Goal: Navigation & Orientation: Understand site structure

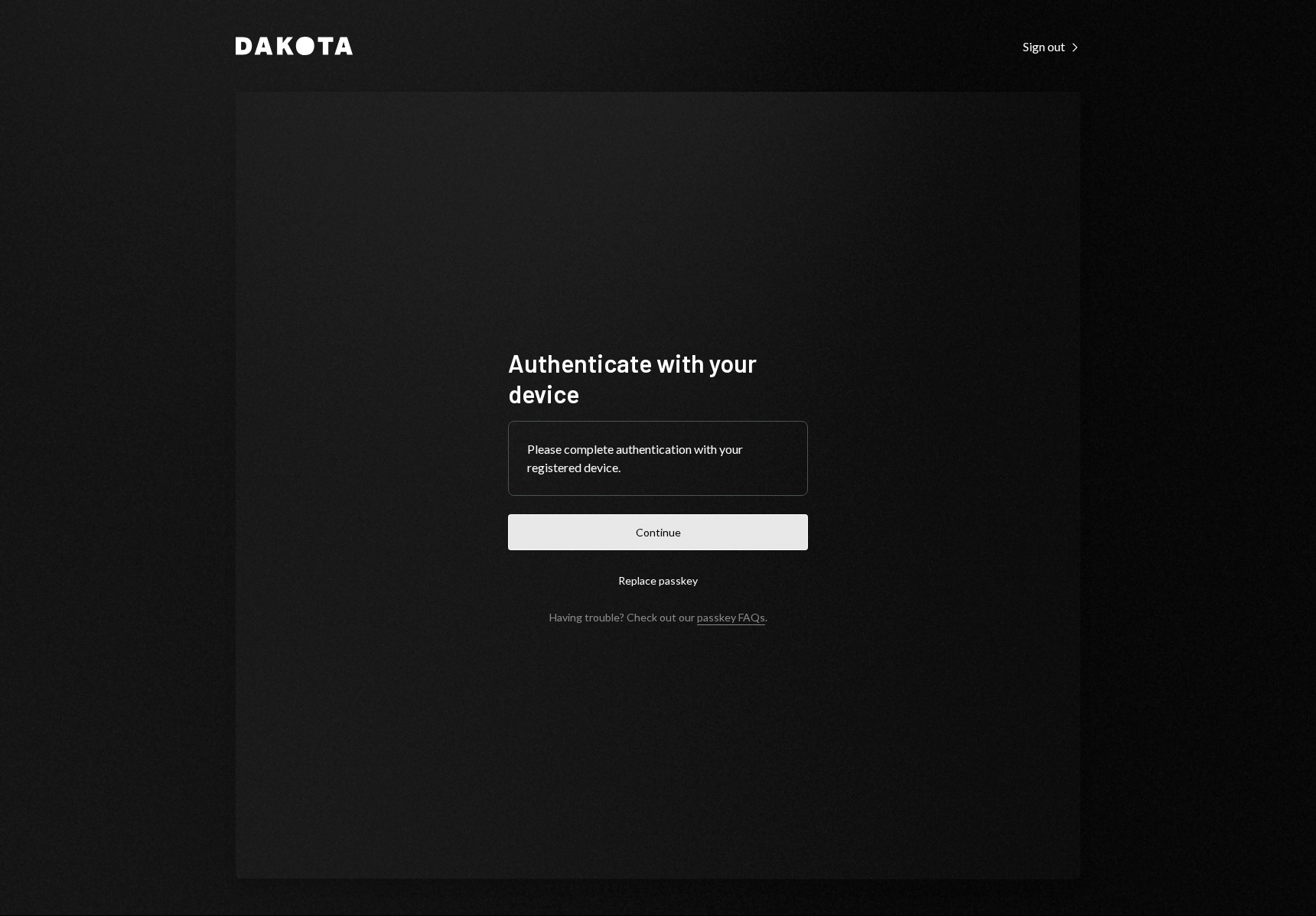
click at [607, 541] on button "Continue" at bounding box center [658, 532] width 300 height 36
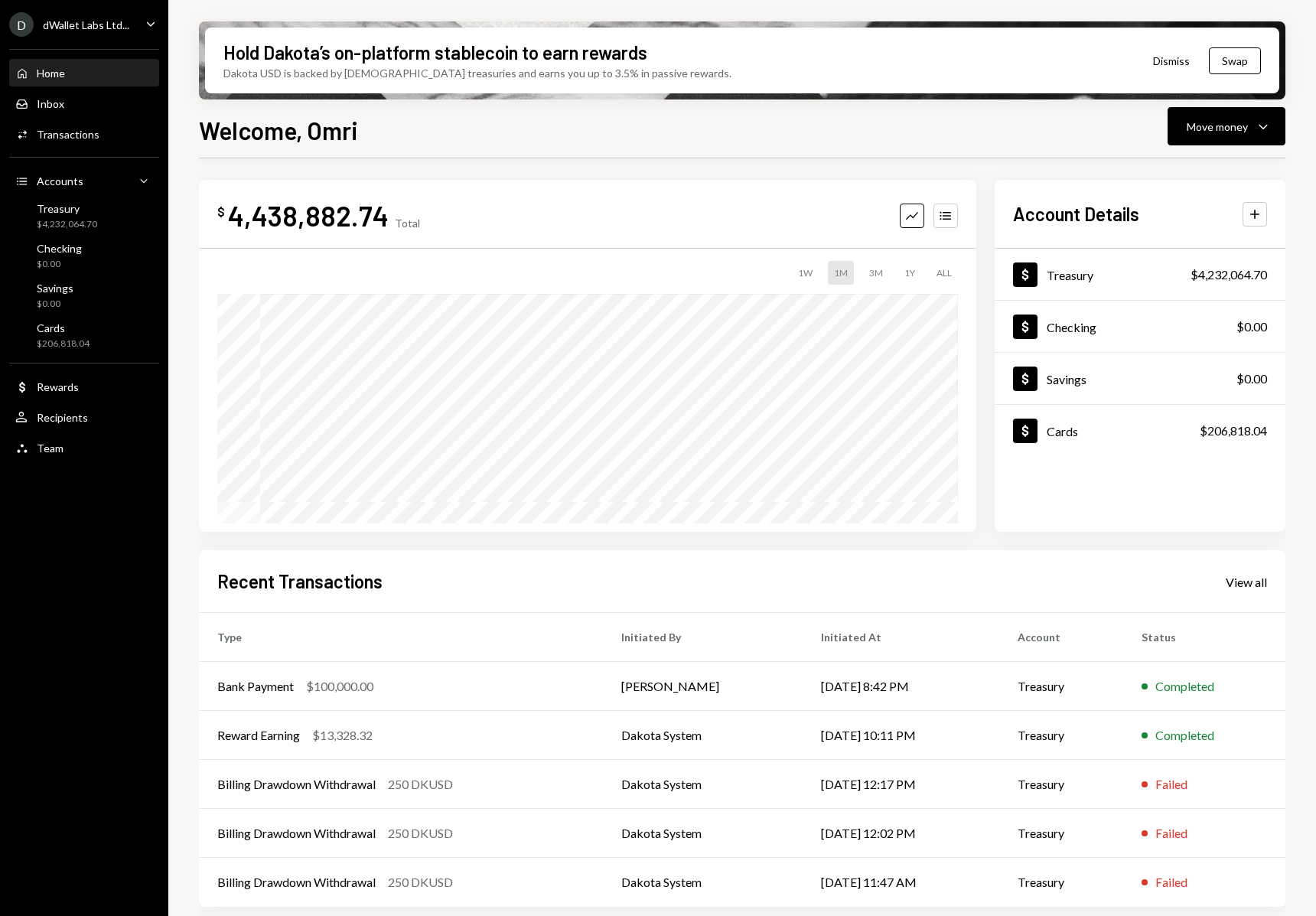
scroll to position [7, 0]
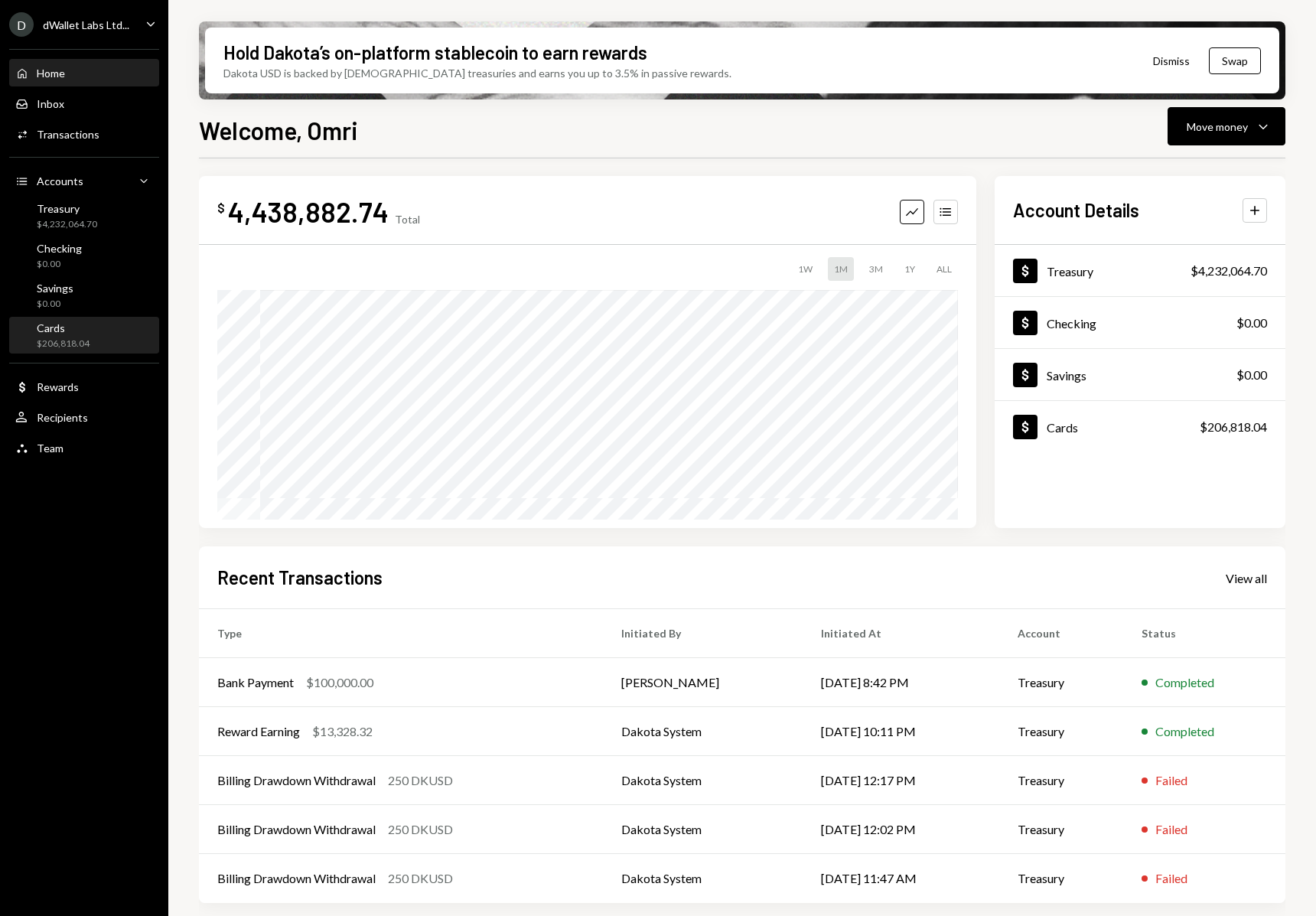
click at [94, 339] on div "Cards $206,818.04" at bounding box center [84, 335] width 137 height 29
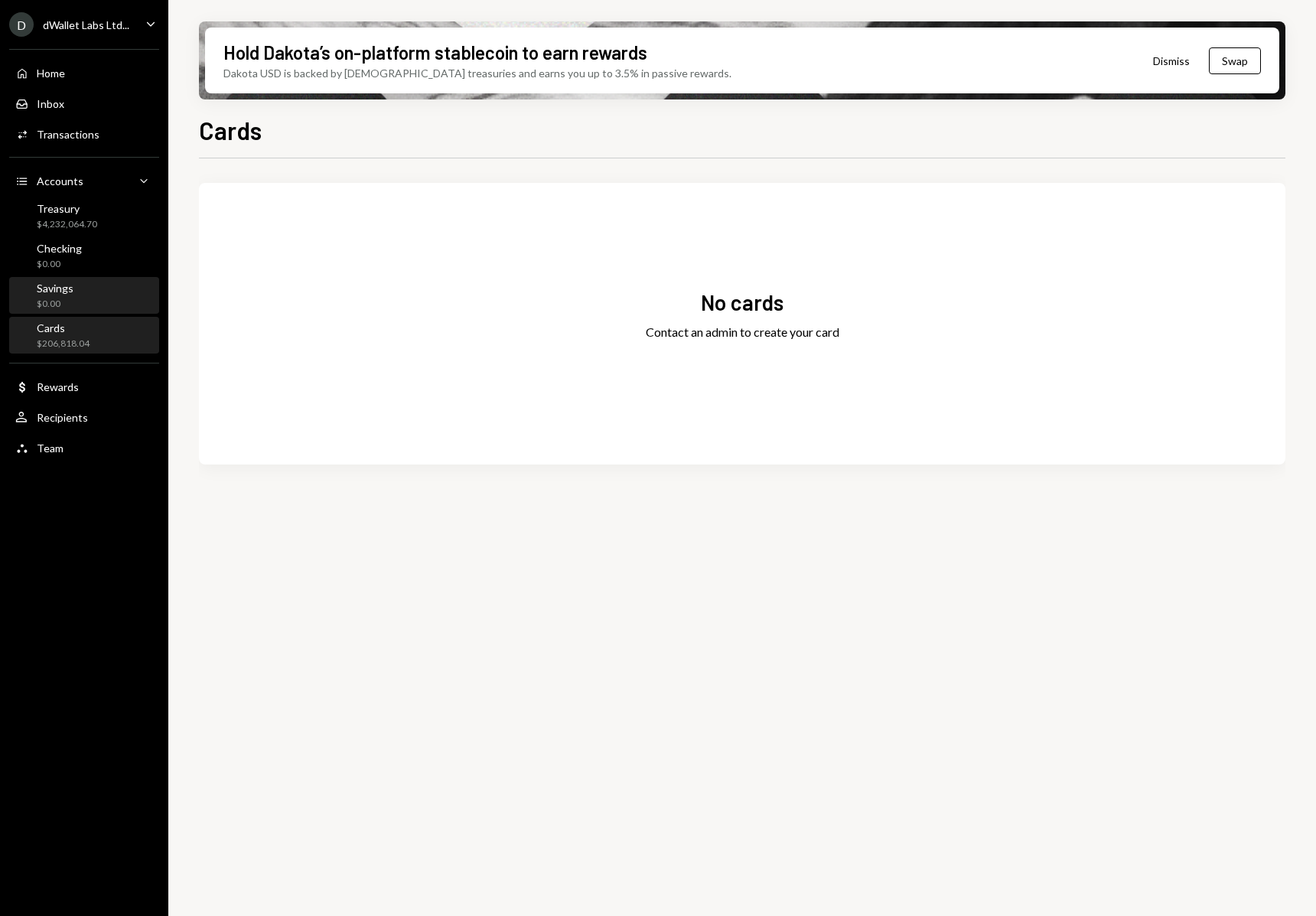
click at [117, 295] on div "Savings $0.00" at bounding box center [84, 296] width 137 height 29
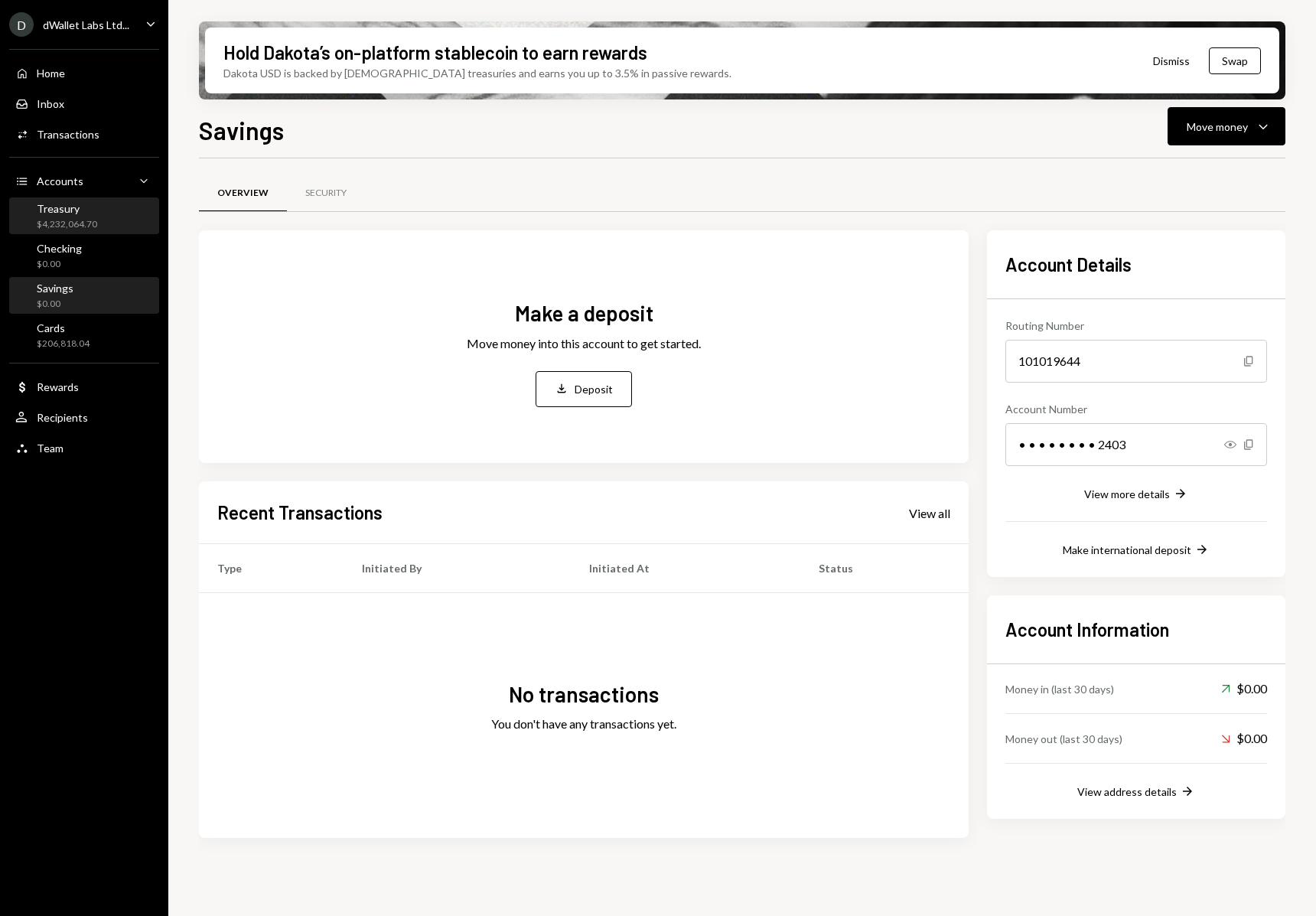
click at [104, 217] on div "Treasury $4,232,064.70" at bounding box center [84, 217] width 137 height 29
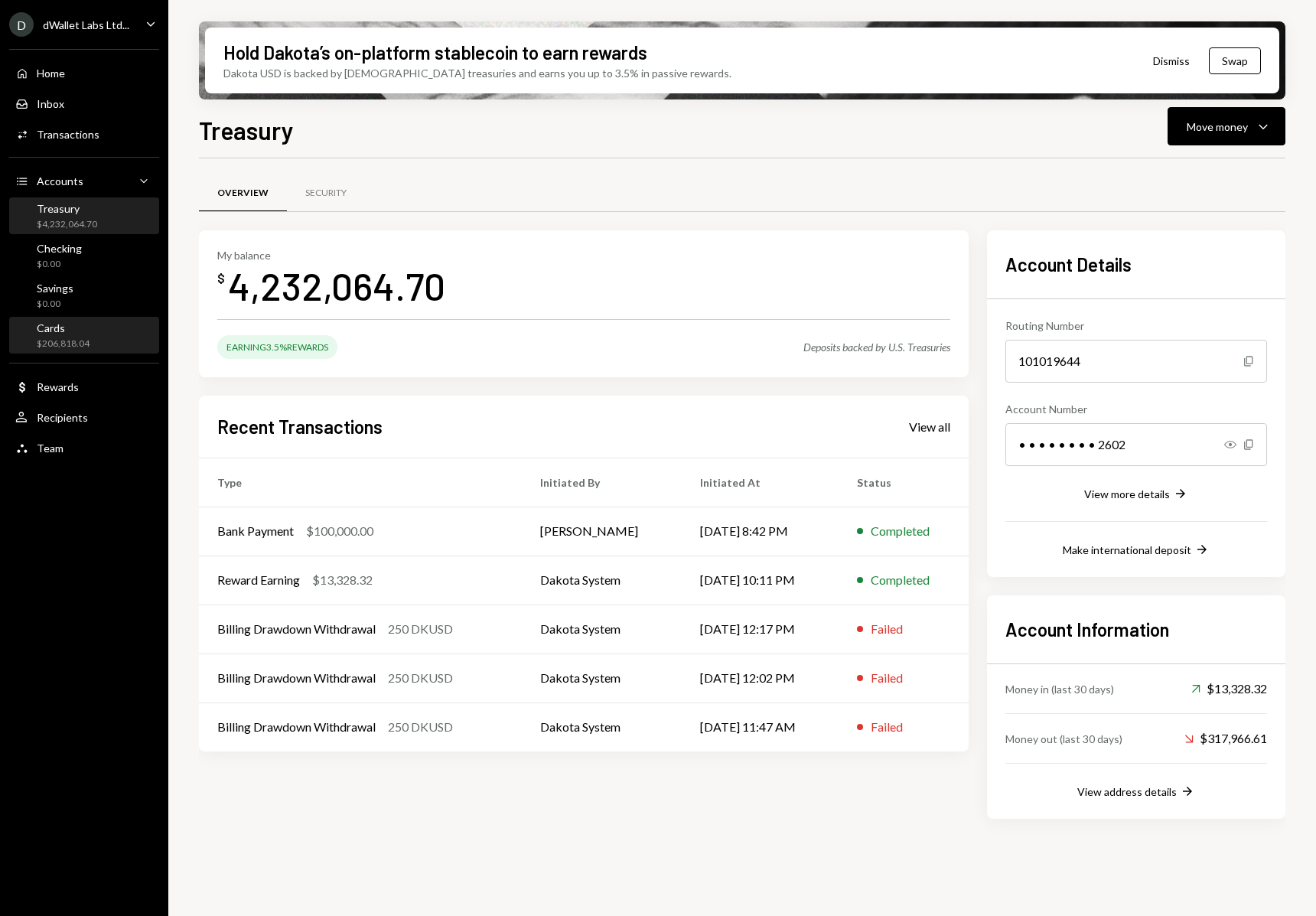
click at [87, 326] on div "Cards" at bounding box center [63, 327] width 53 height 13
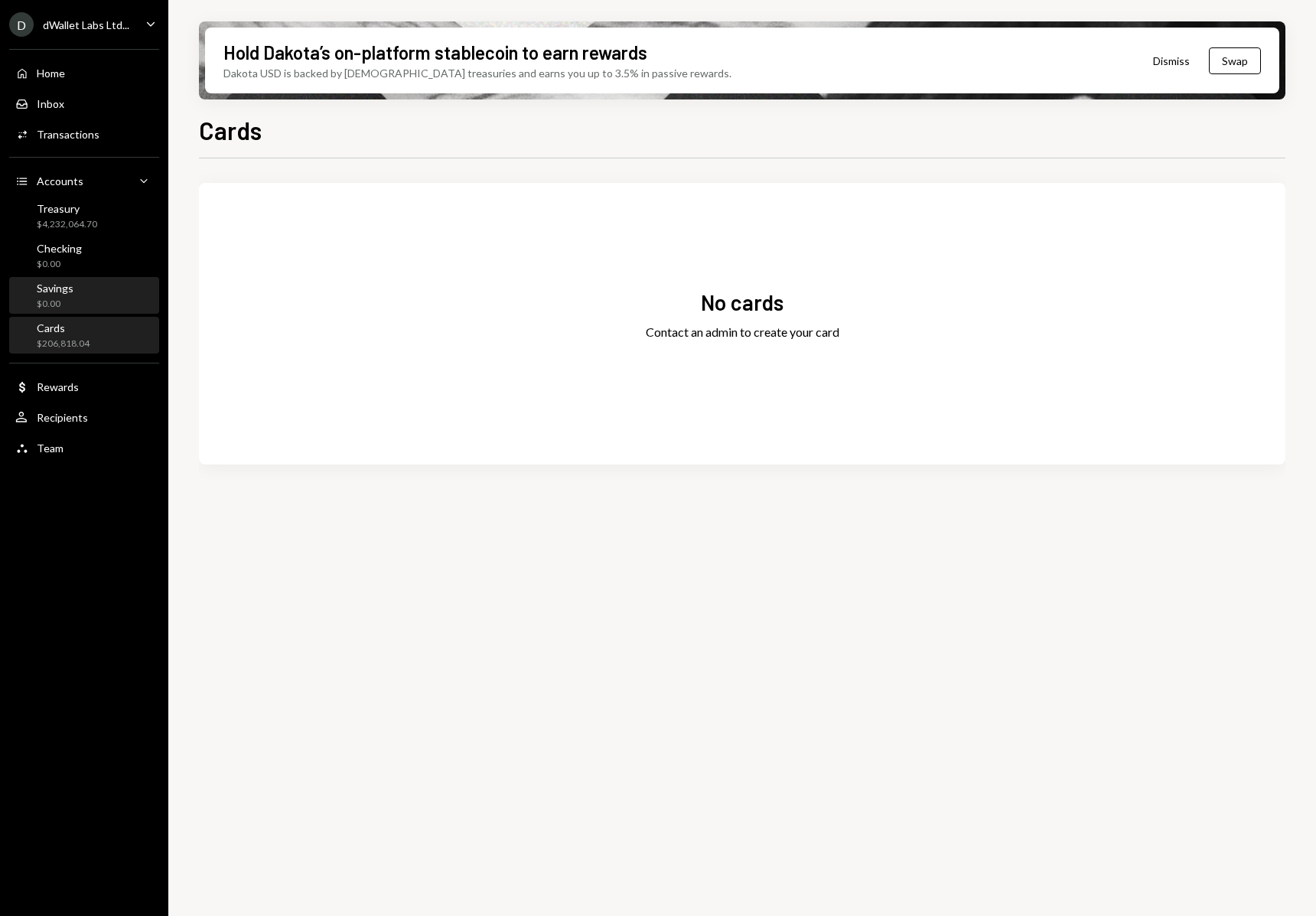
click at [61, 291] on div "Savings" at bounding box center [55, 288] width 37 height 13
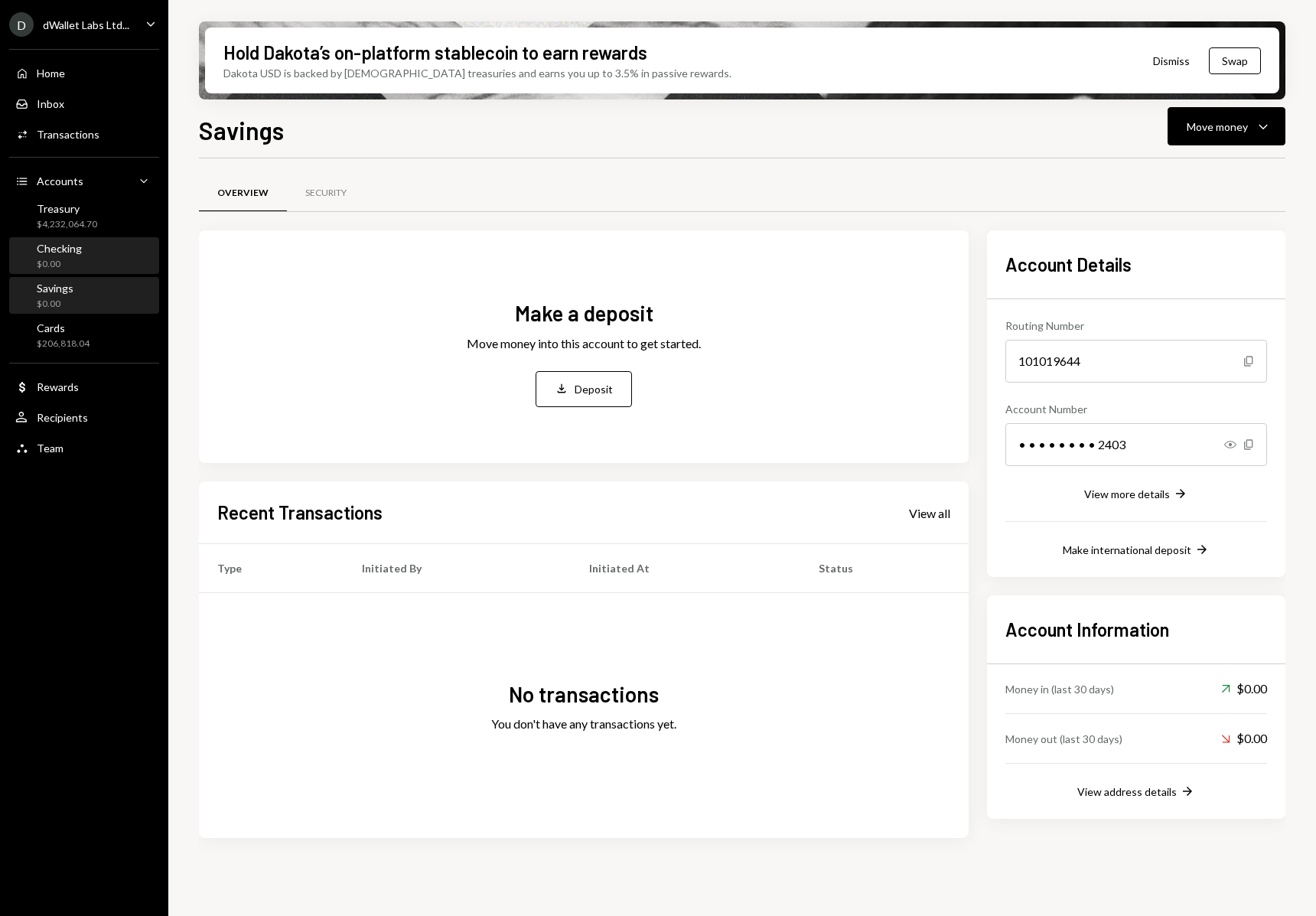
click at [98, 246] on div "Checking $0.00" at bounding box center [84, 256] width 137 height 29
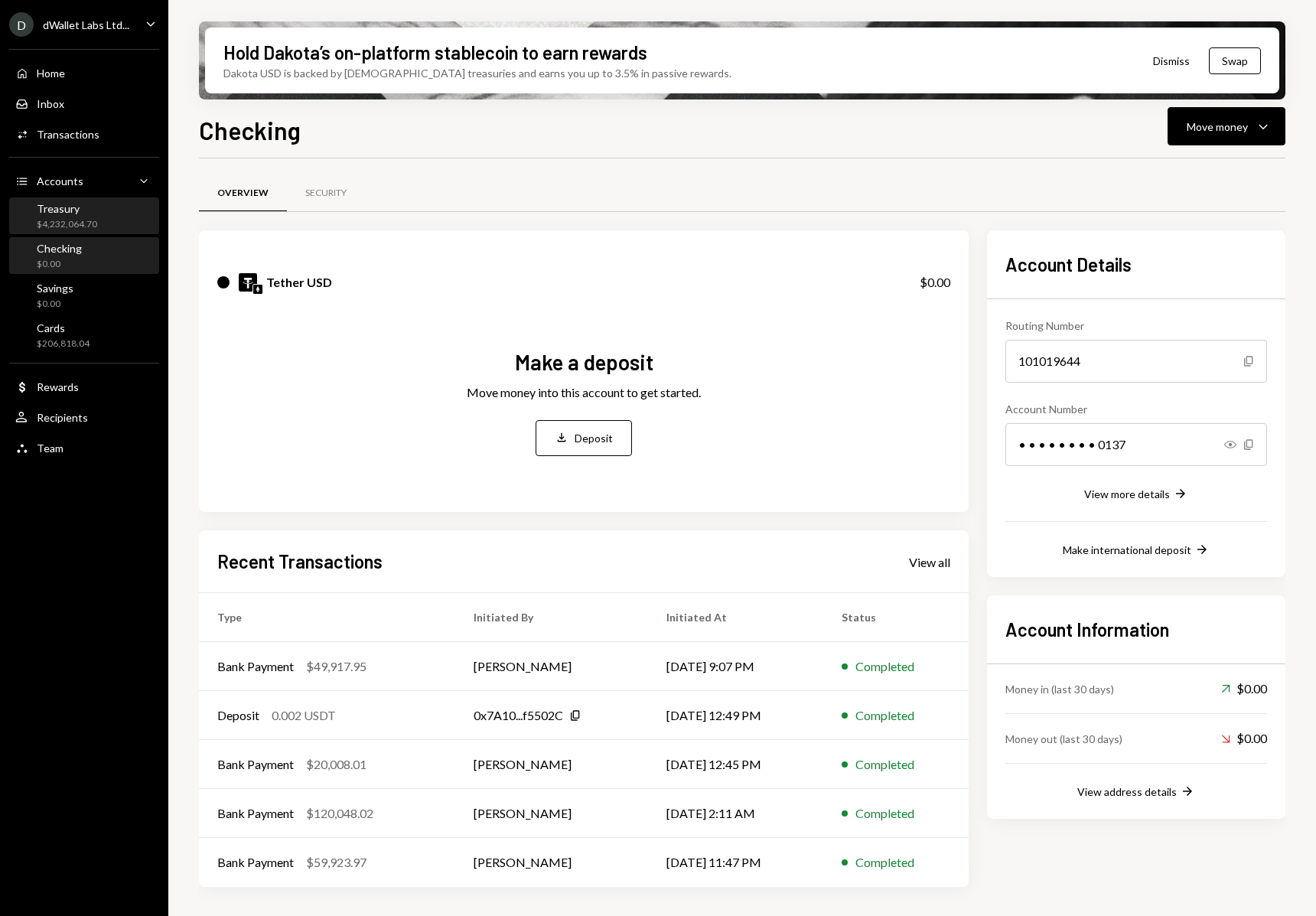
click at [78, 219] on div "$4,232,064.70" at bounding box center [67, 224] width 61 height 13
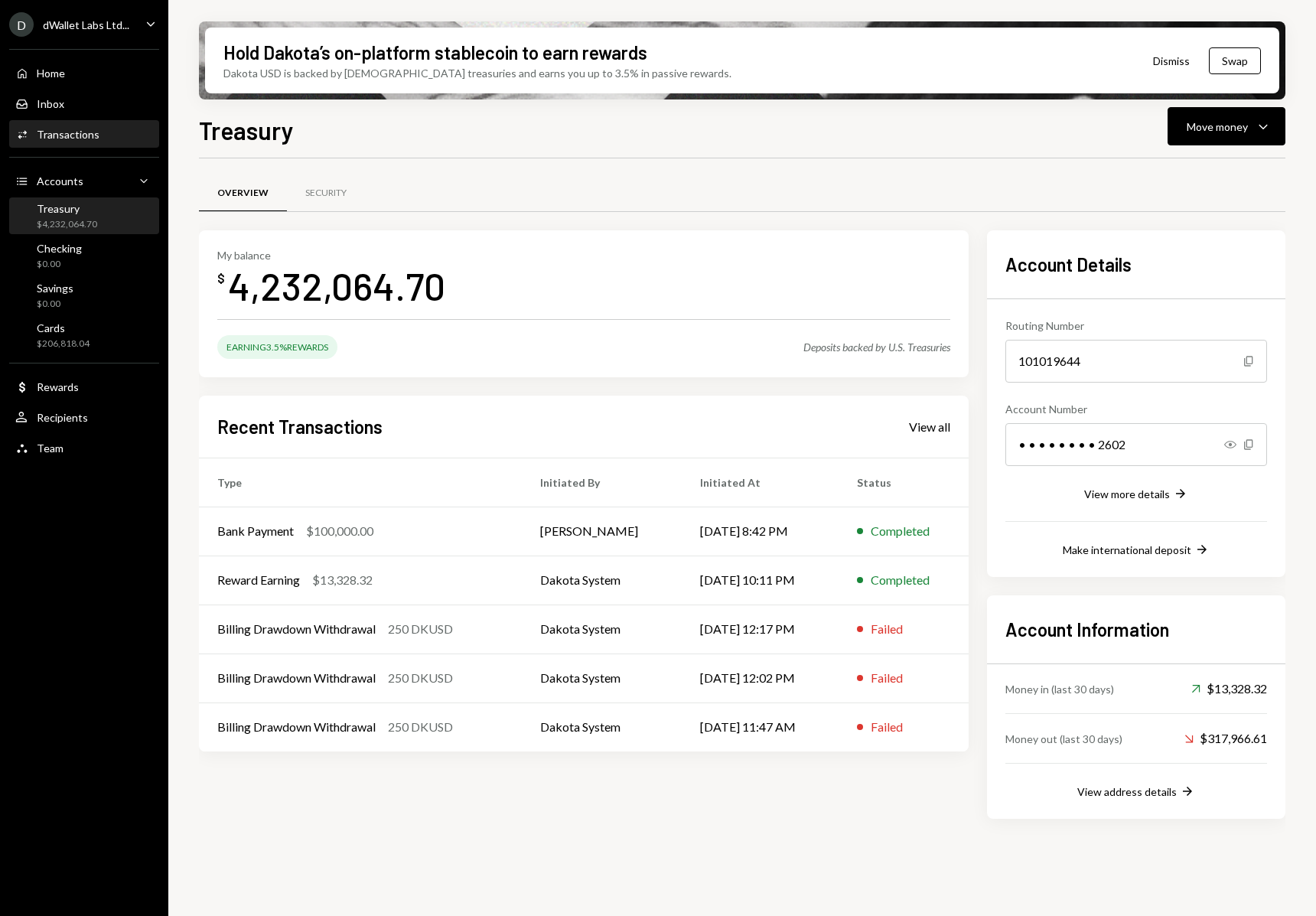
click at [94, 139] on div "Transactions" at bounding box center [67, 134] width 62 height 13
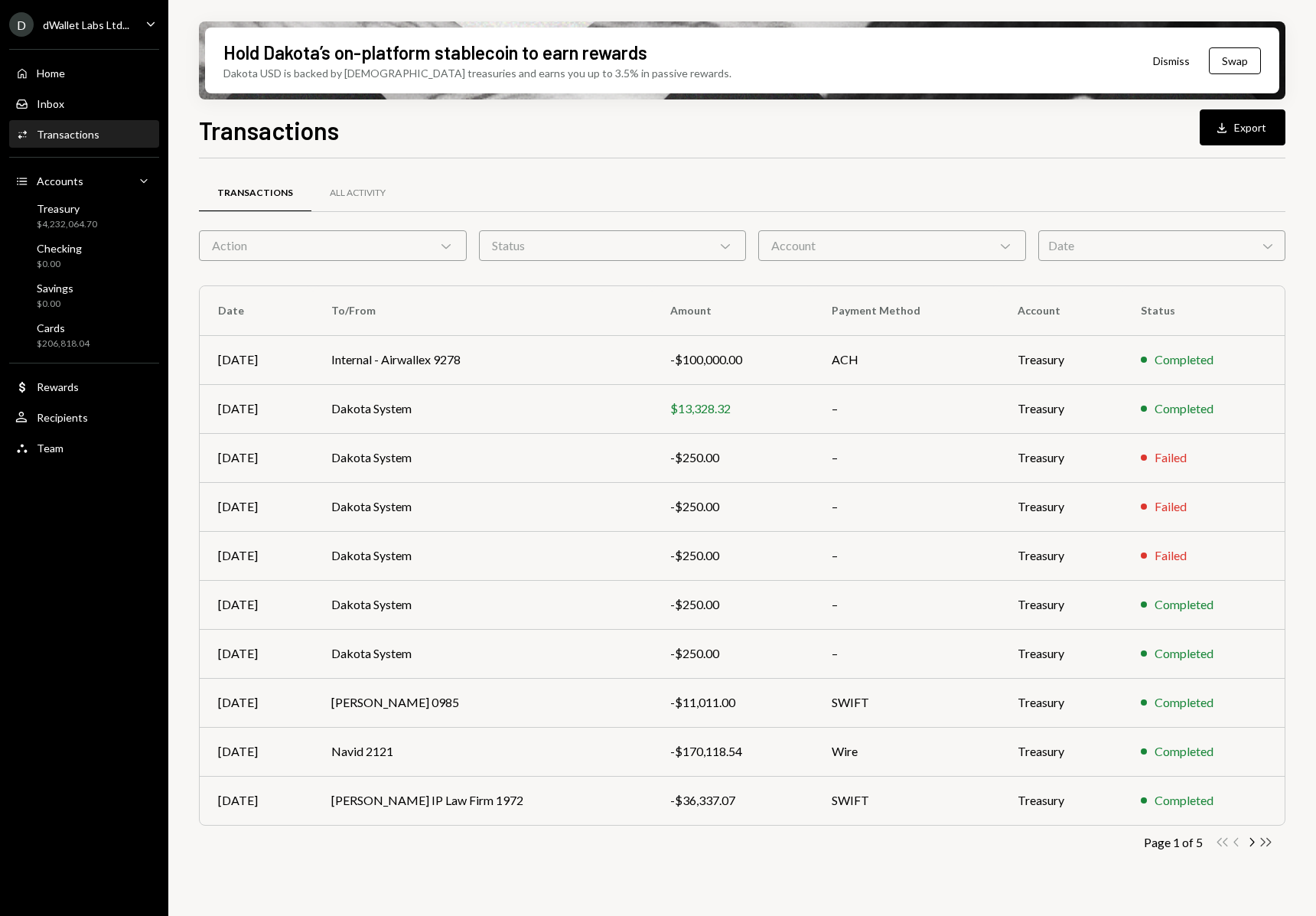
click at [1262, 837] on icon "Double Arrow Right" at bounding box center [1266, 842] width 15 height 15
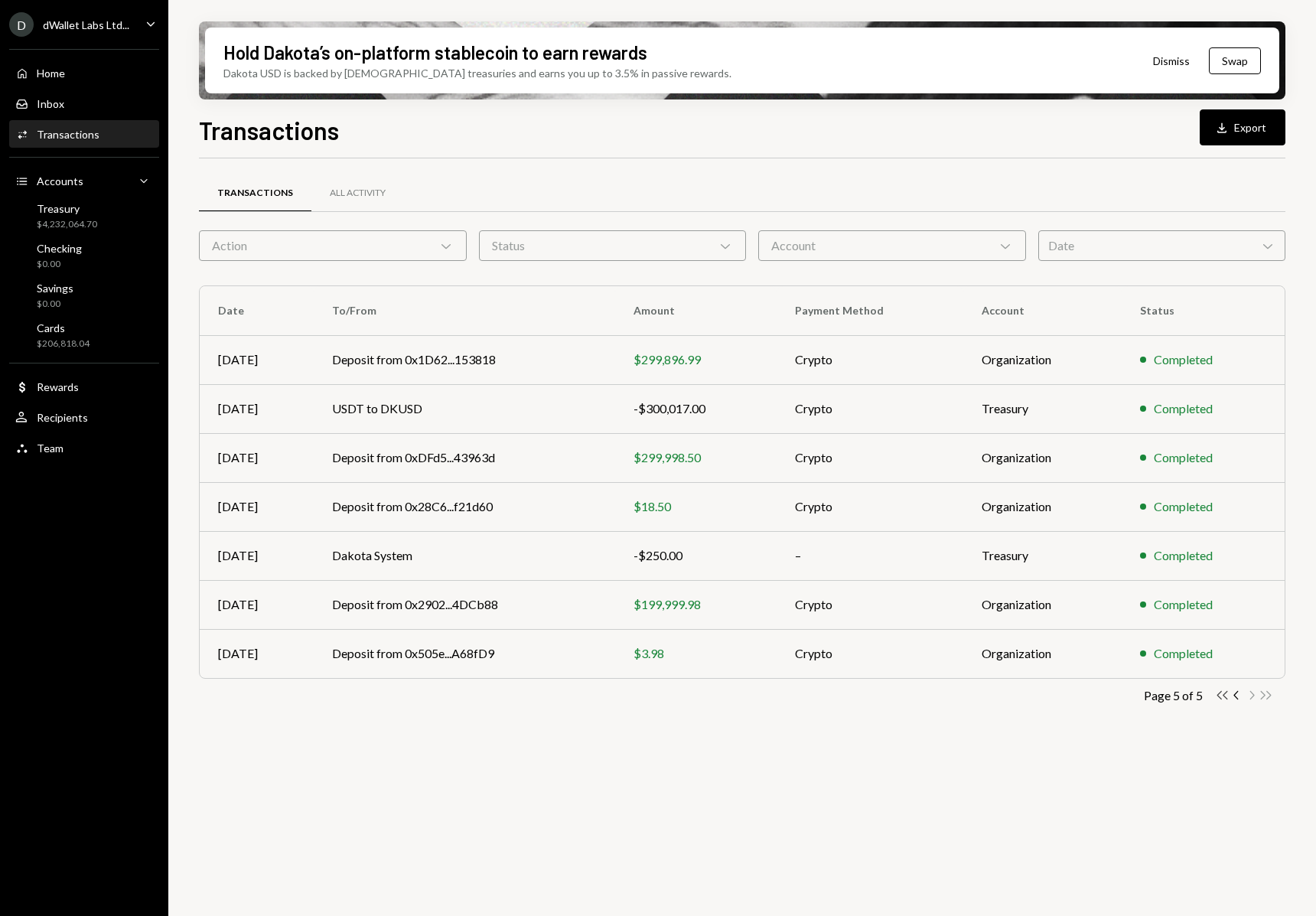
click at [1225, 696] on icon "Double Arrow Left" at bounding box center [1222, 695] width 15 height 15
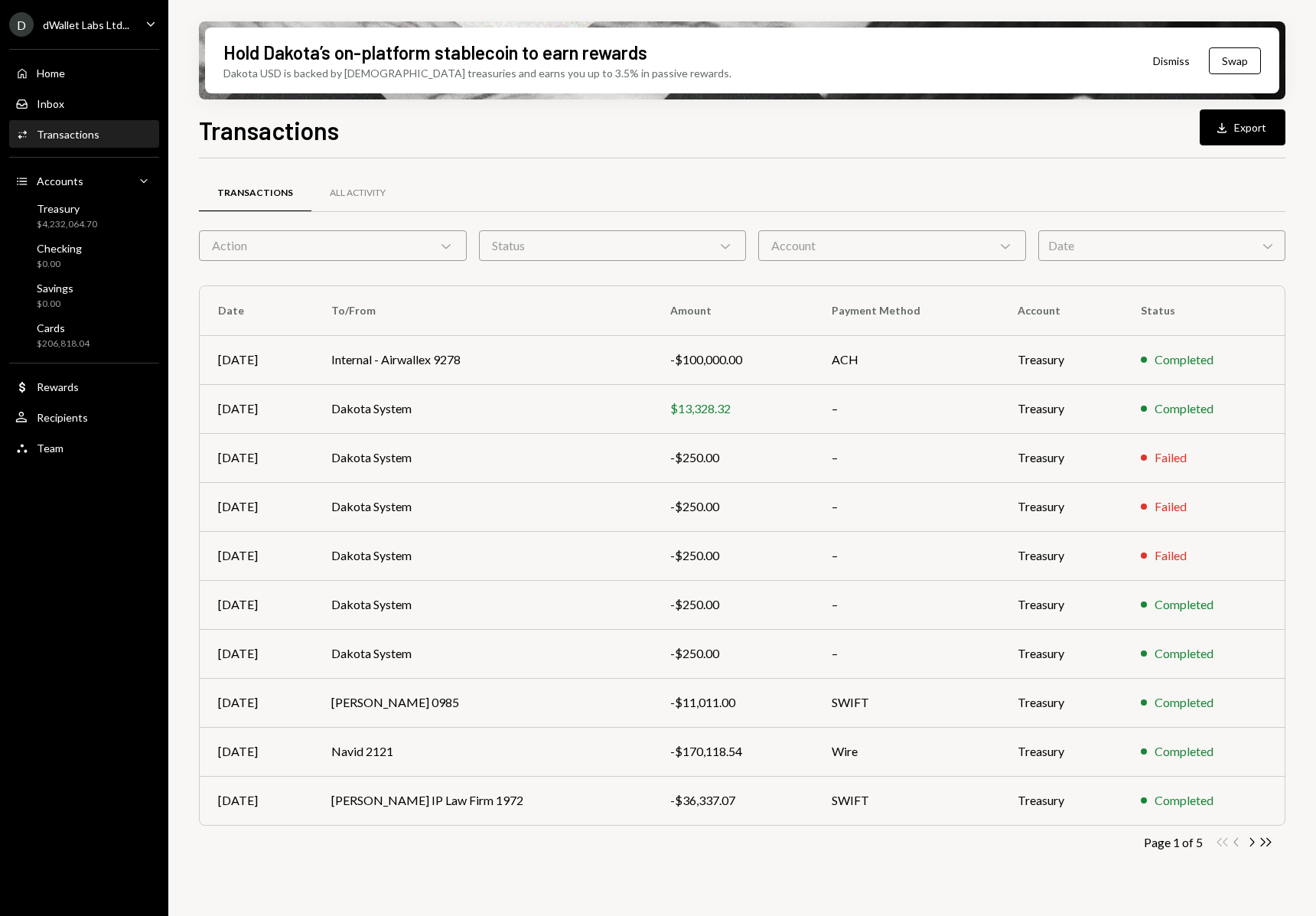
click at [1224, 696] on div "Completed" at bounding box center [1203, 703] width 126 height 19
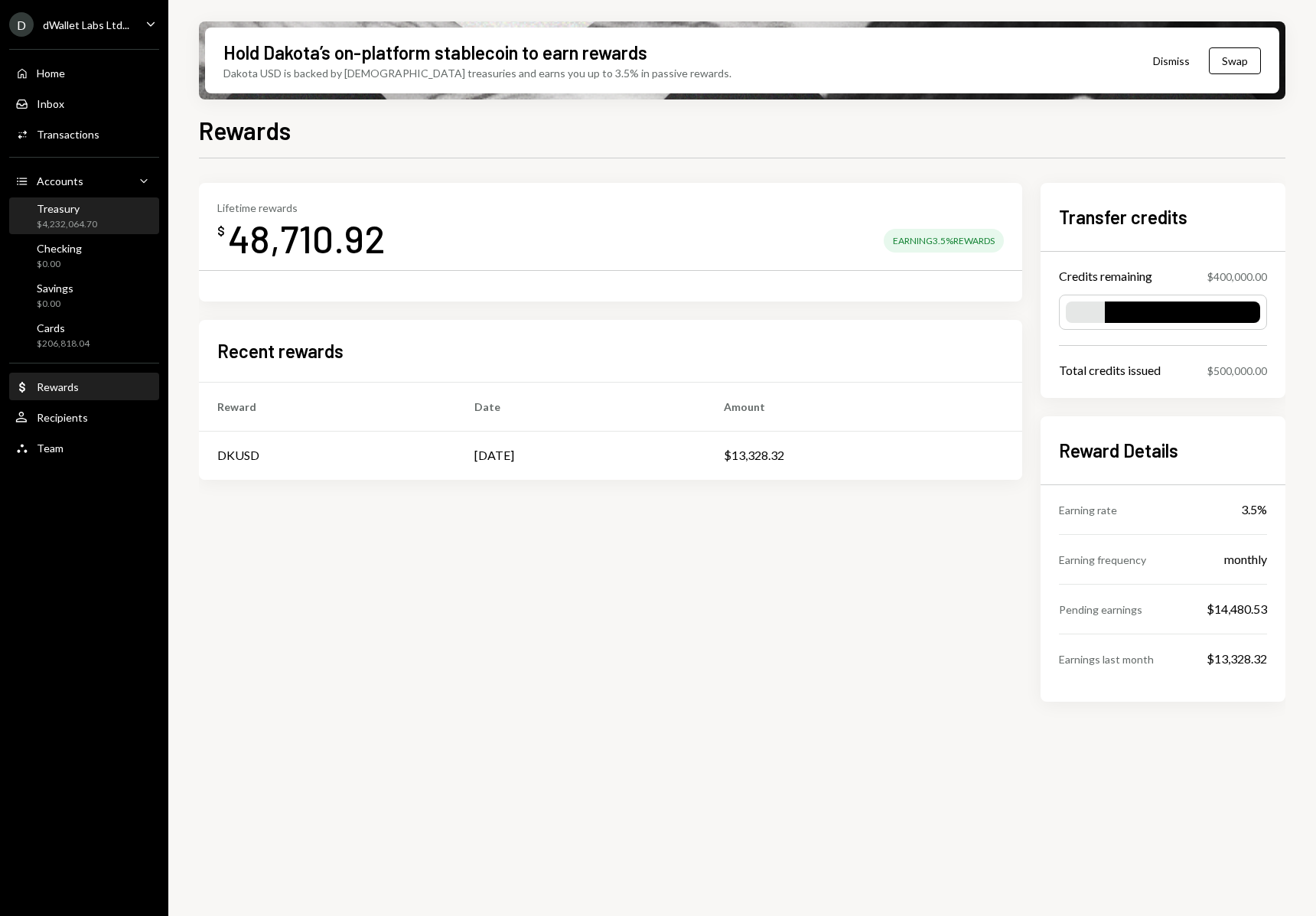
click at [68, 223] on div "$4,232,064.70" at bounding box center [67, 224] width 61 height 13
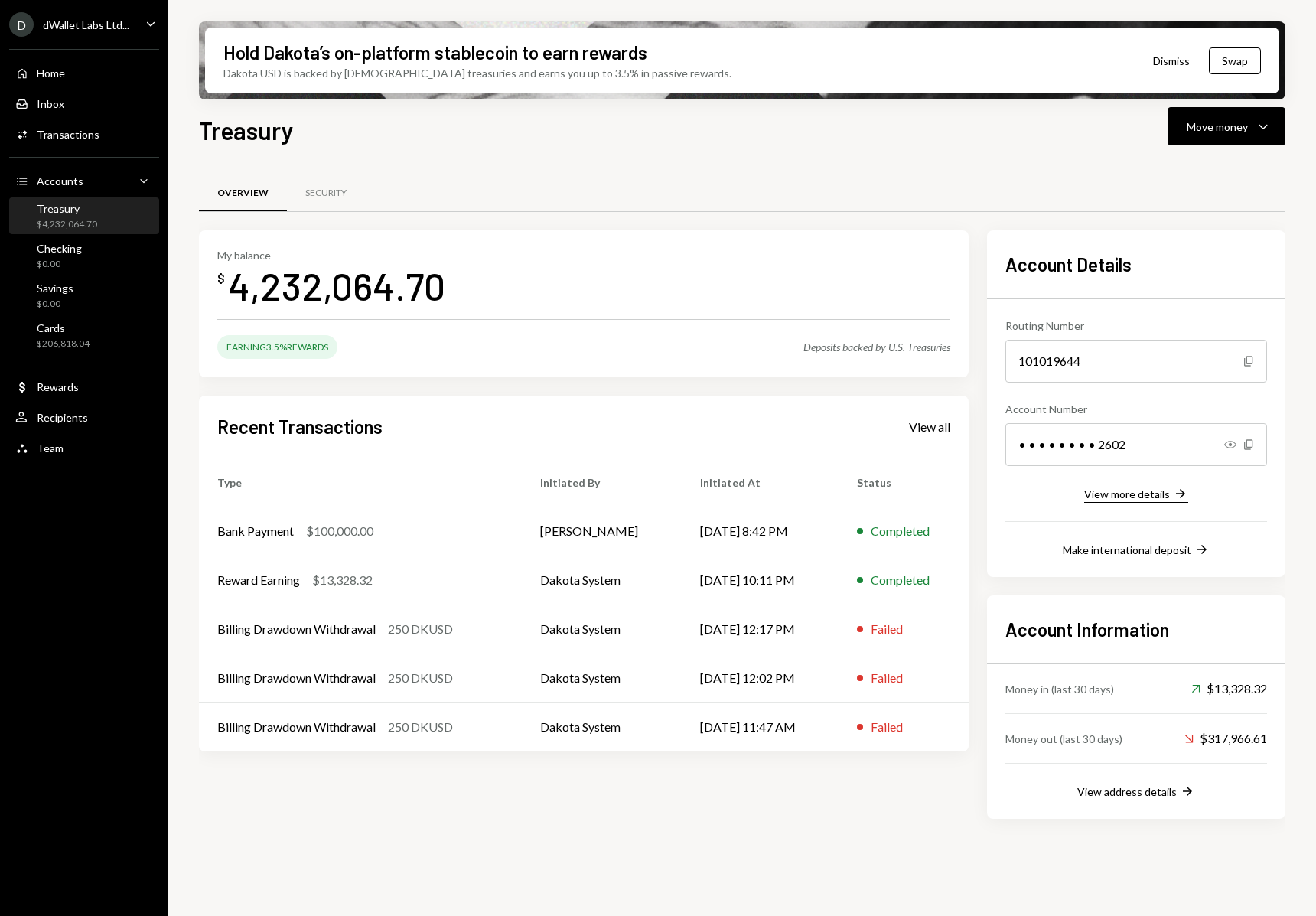
click at [1132, 488] on div "View more details" at bounding box center [1127, 493] width 85 height 13
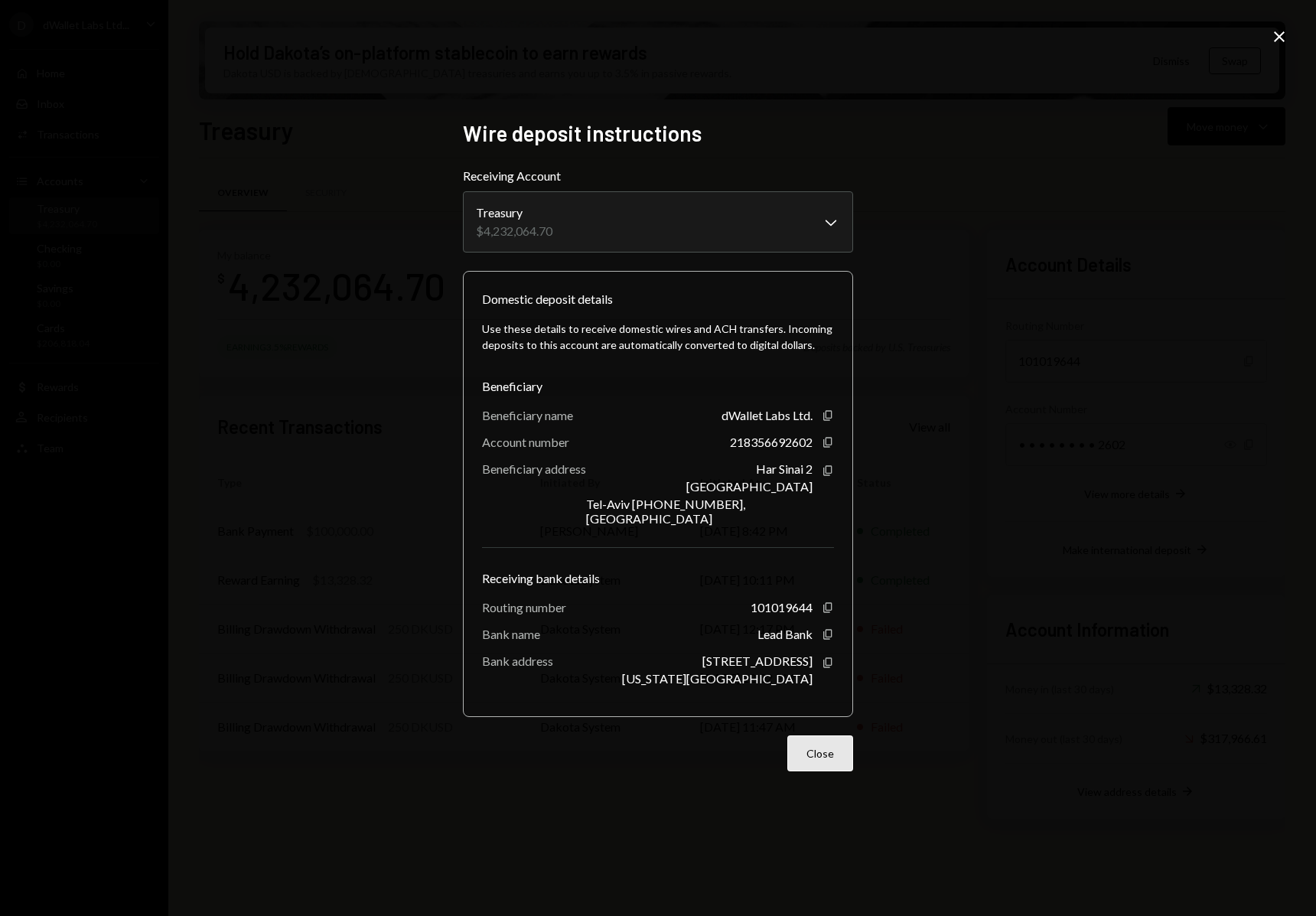
click at [835, 744] on button "Close" at bounding box center [820, 753] width 66 height 36
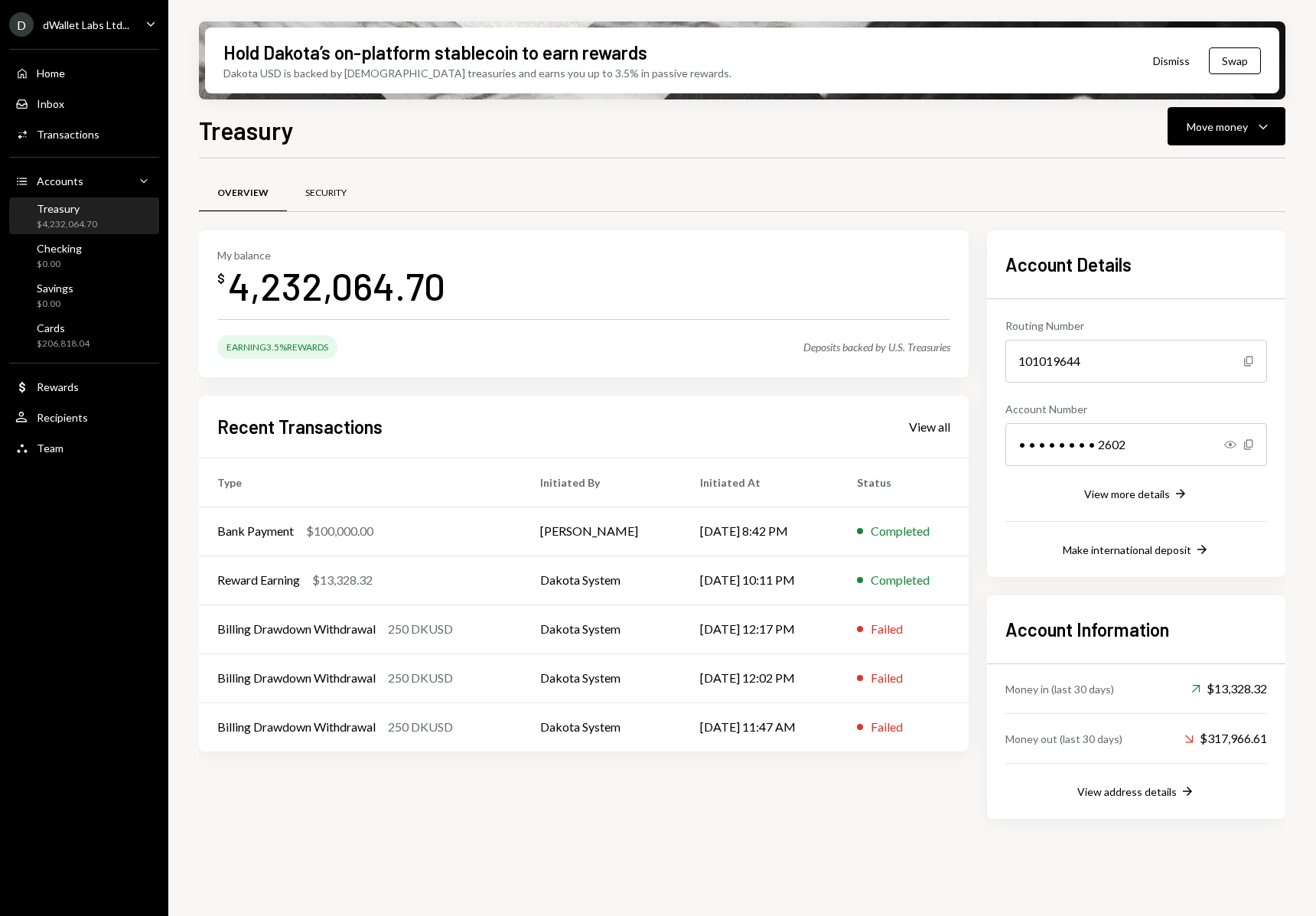
click at [319, 187] on div "Security" at bounding box center [326, 193] width 41 height 13
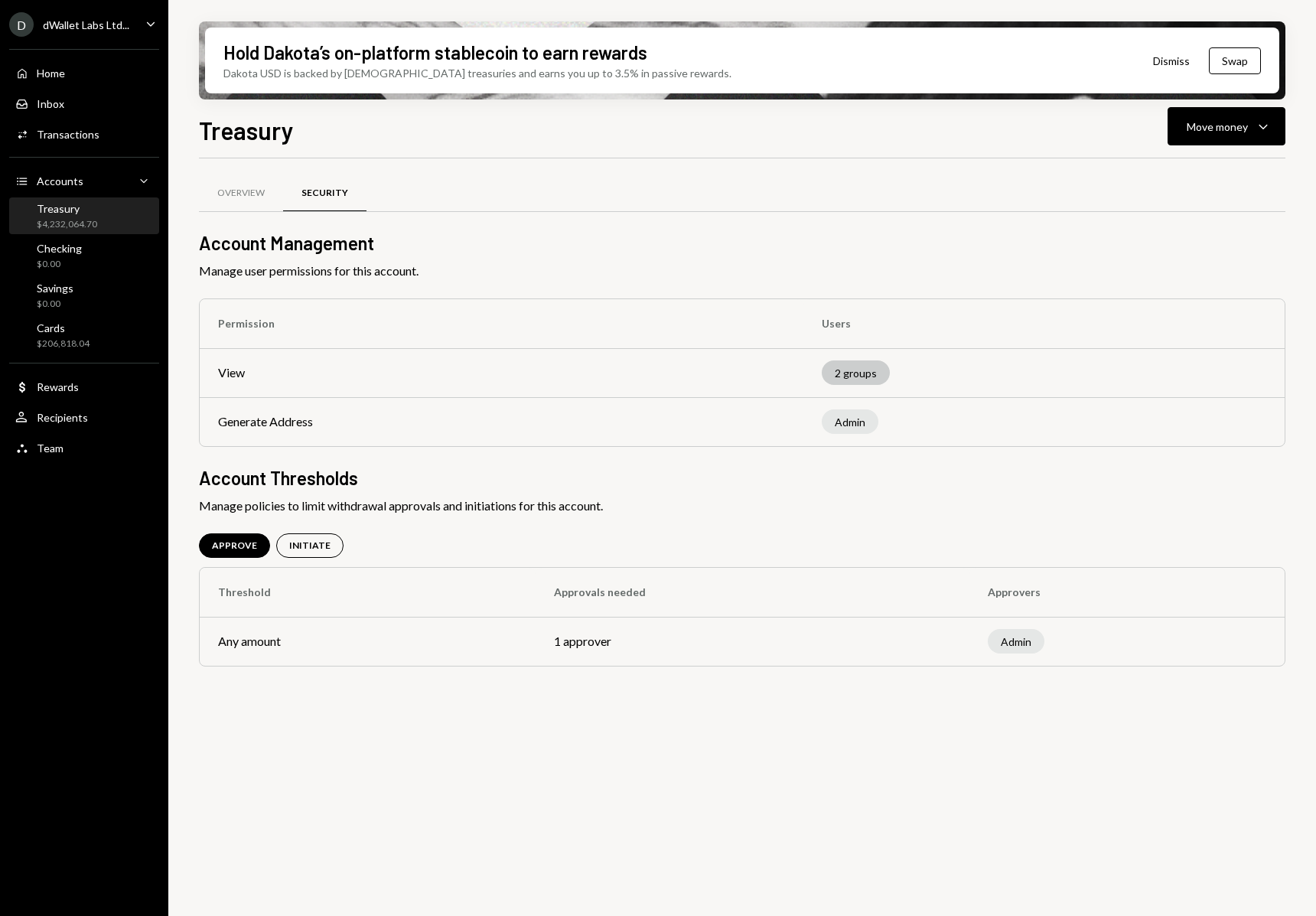
click at [873, 378] on div "2 groups" at bounding box center [856, 372] width 68 height 25
click at [855, 427] on div "Admin" at bounding box center [850, 421] width 56 height 25
click at [42, 339] on div "$206,818.04" at bounding box center [63, 343] width 53 height 13
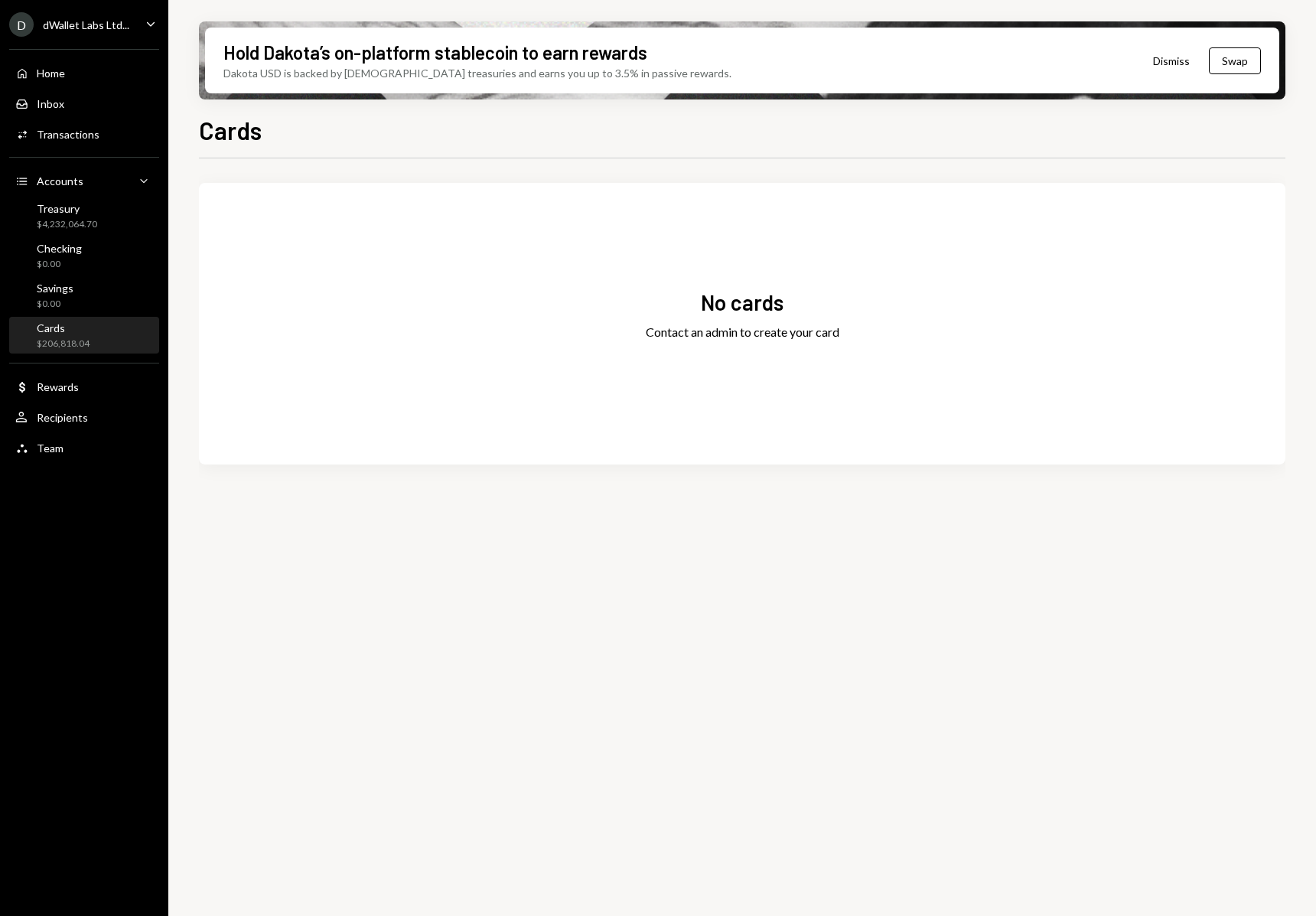
click at [56, 314] on div "Home Home Inbox Inbox Activities Transactions Accounts Accounts Caret Down Trea…" at bounding box center [84, 252] width 168 height 424
click at [69, 298] on div "$0.00" at bounding box center [55, 304] width 37 height 13
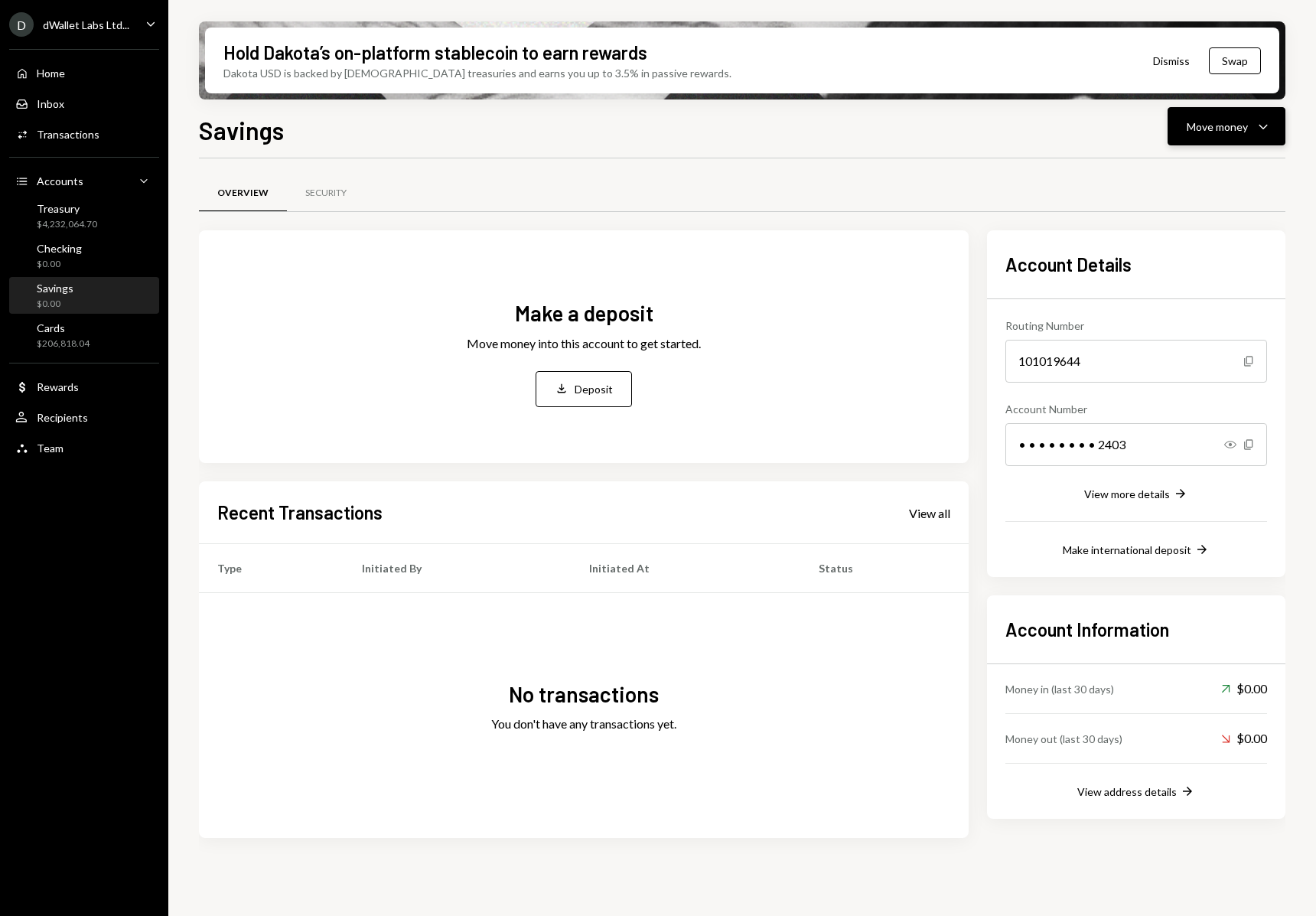
click at [1214, 107] on button "Move money Caret Down" at bounding box center [1226, 125] width 118 height 38
click at [1219, 119] on div "Move money" at bounding box center [1218, 126] width 61 height 16
click at [88, 334] on div "Cards" at bounding box center [63, 327] width 53 height 13
